Goal: Task Accomplishment & Management: Use online tool/utility

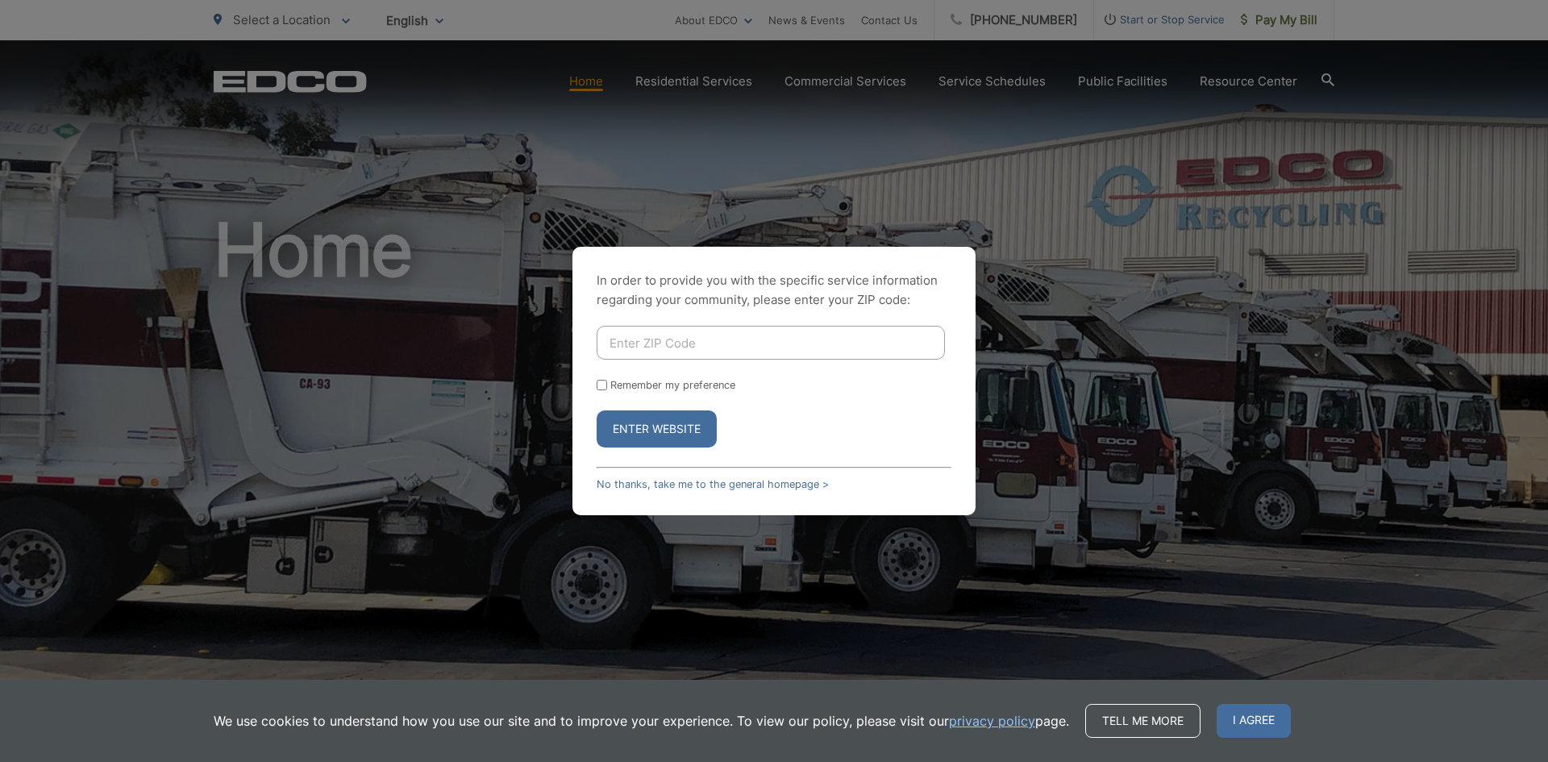
click at [646, 351] on input "Enter ZIP Code" at bounding box center [771, 343] width 348 height 34
type input "91942"
click at [637, 426] on button "Enter Website" at bounding box center [657, 428] width 120 height 37
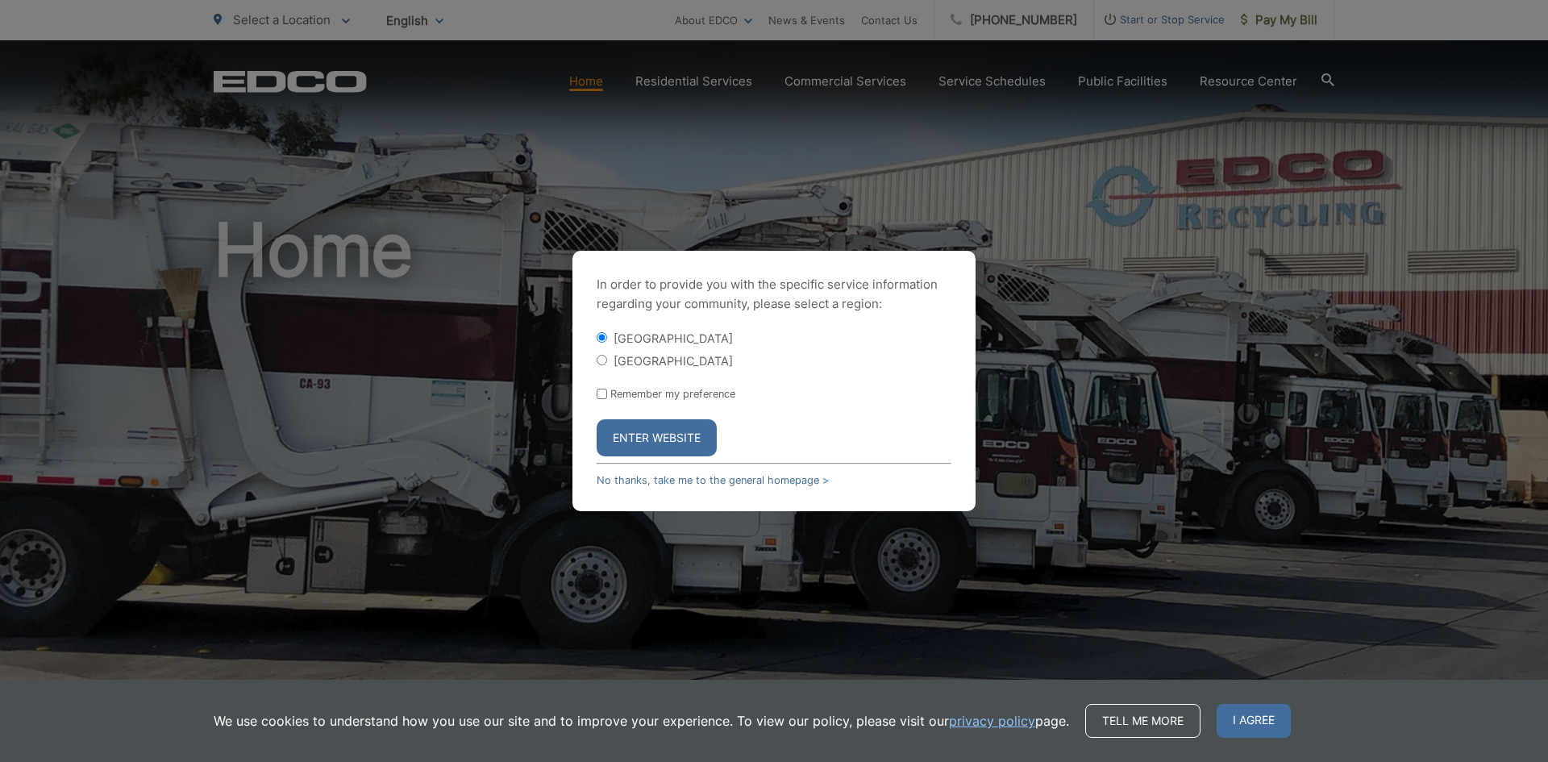
click at [637, 426] on button "Enter Website" at bounding box center [657, 437] width 120 height 37
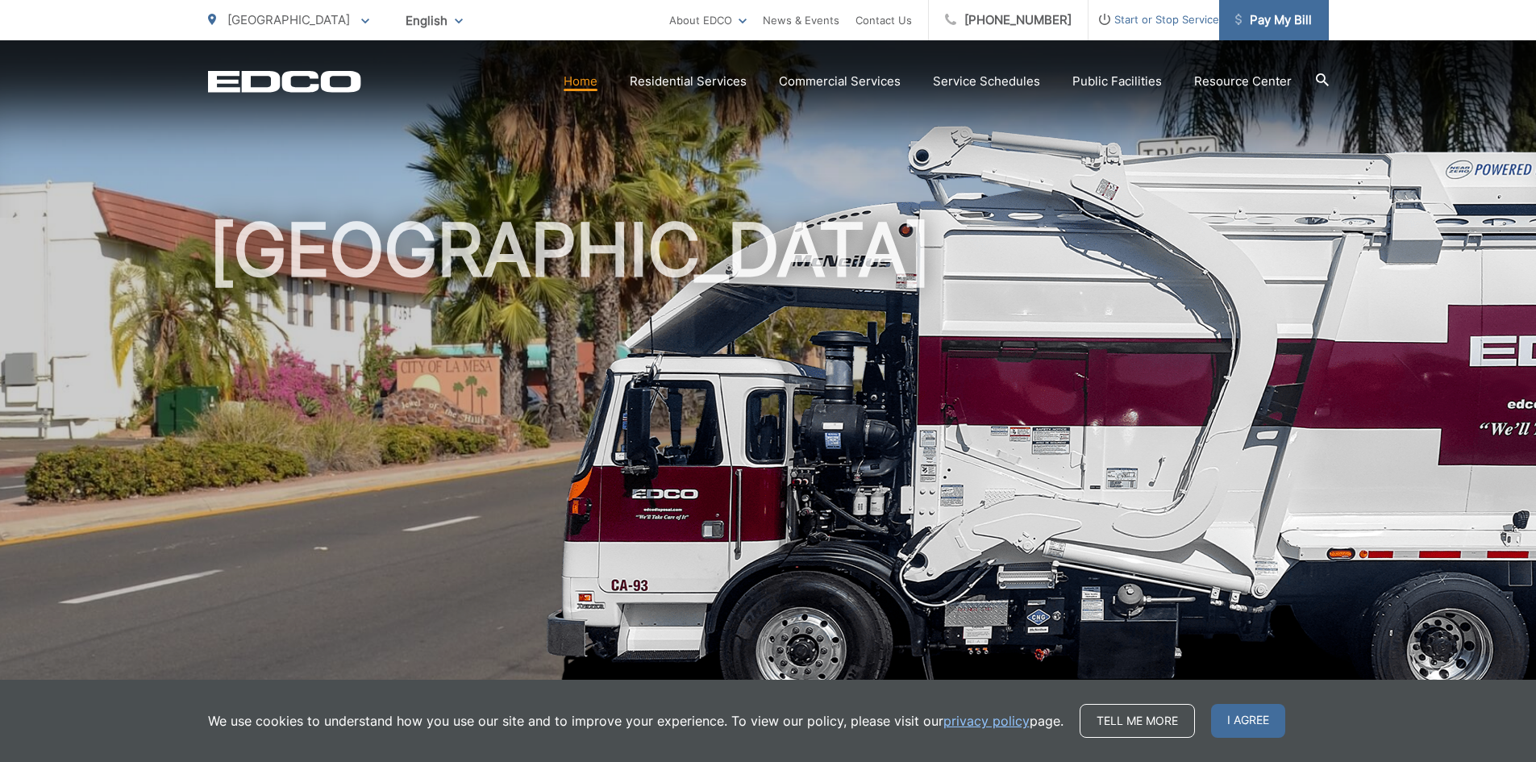
click at [1264, 23] on span "Pay My Bill" at bounding box center [1273, 19] width 77 height 19
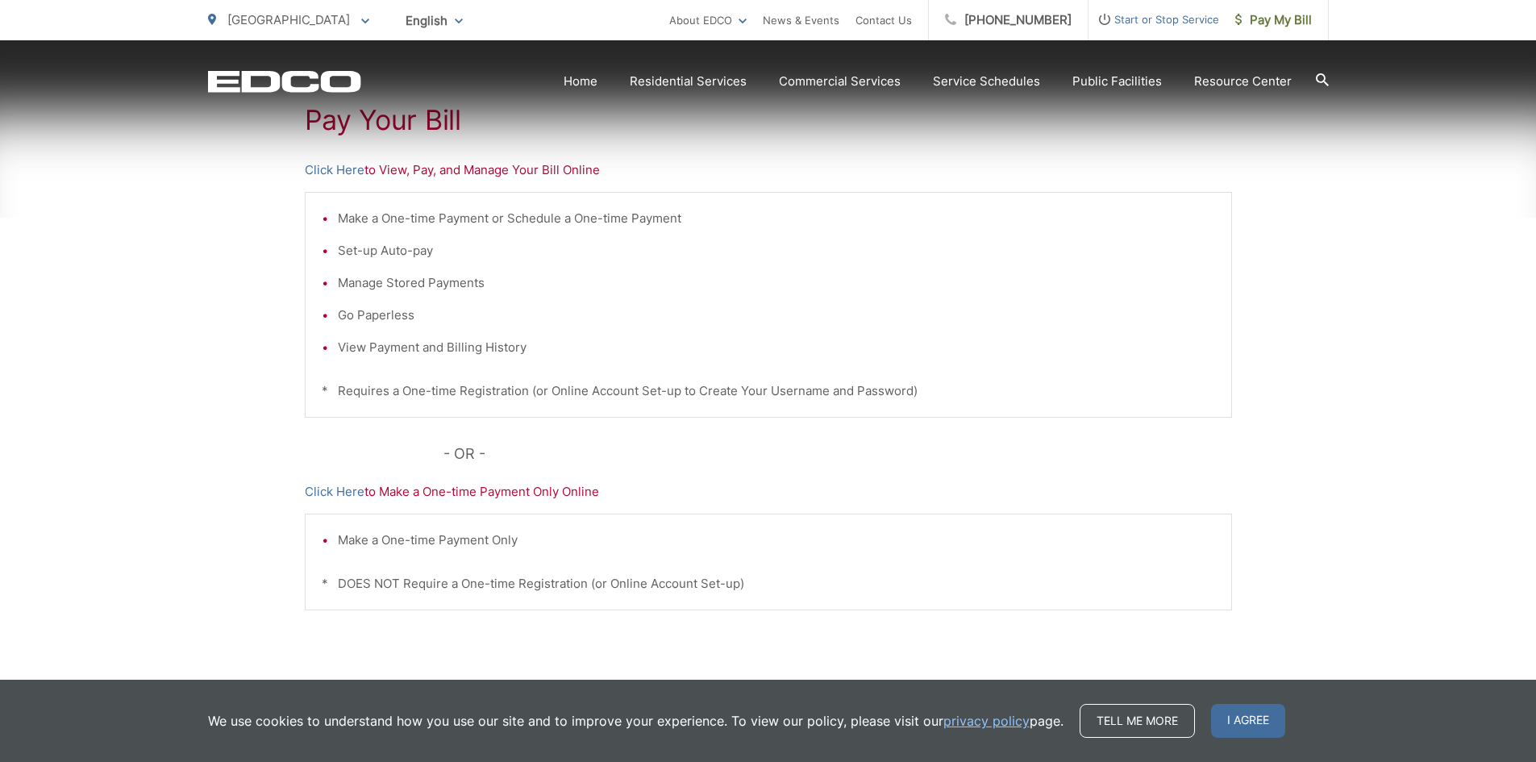
scroll to position [316, 0]
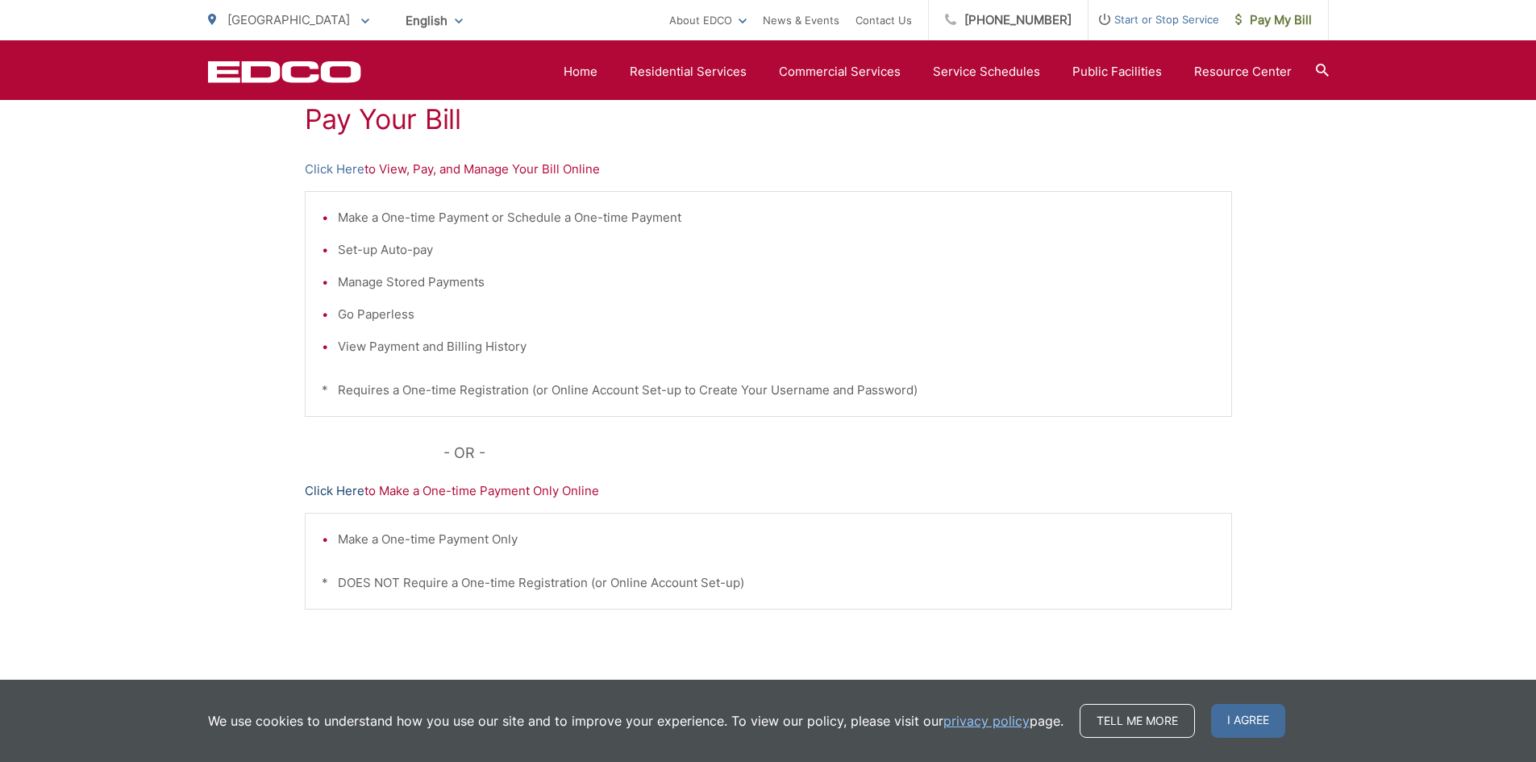
click at [340, 493] on link "Click Here" at bounding box center [335, 490] width 60 height 19
